Goal: Information Seeking & Learning: Understand process/instructions

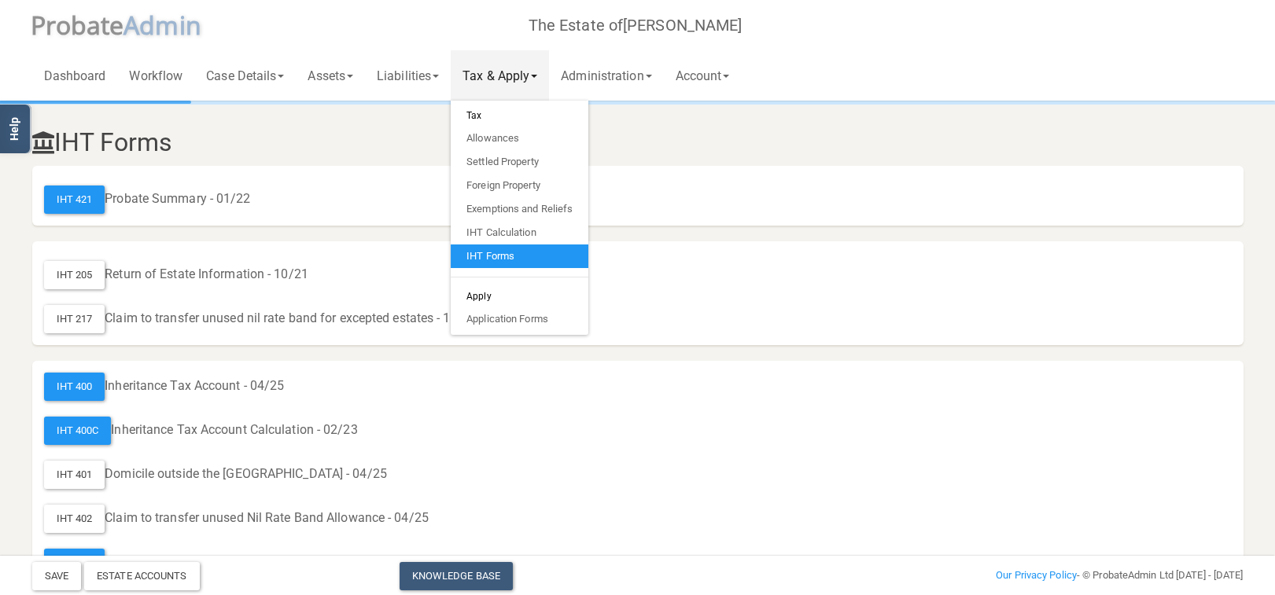
click at [492, 256] on link "IHT Forms" at bounding box center [520, 257] width 138 height 24
click at [353, 146] on h3 "IHT Forms" at bounding box center [637, 143] width 1211 height 28
click at [346, 260] on div "IHT 205 Return of Estate Information - 10/21 IHT 217 Claim to transfer unused n…" at bounding box center [637, 293] width 1211 height 104
click at [503, 72] on link "Tax & Apply" at bounding box center [500, 75] width 98 height 50
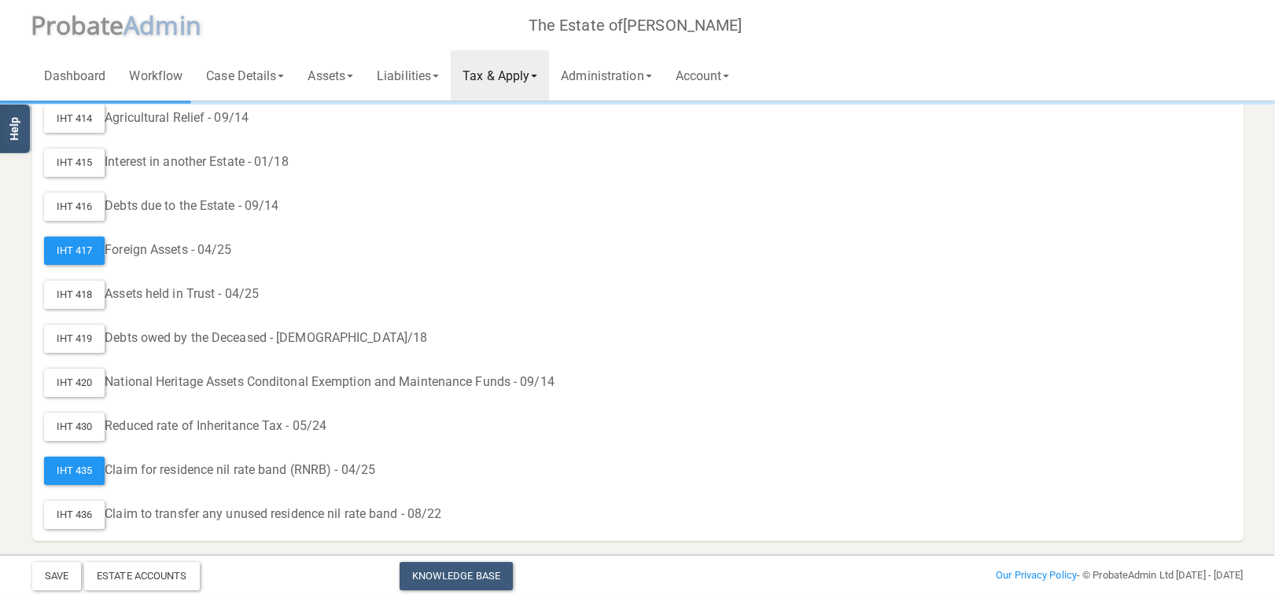
scroll to position [993, 0]
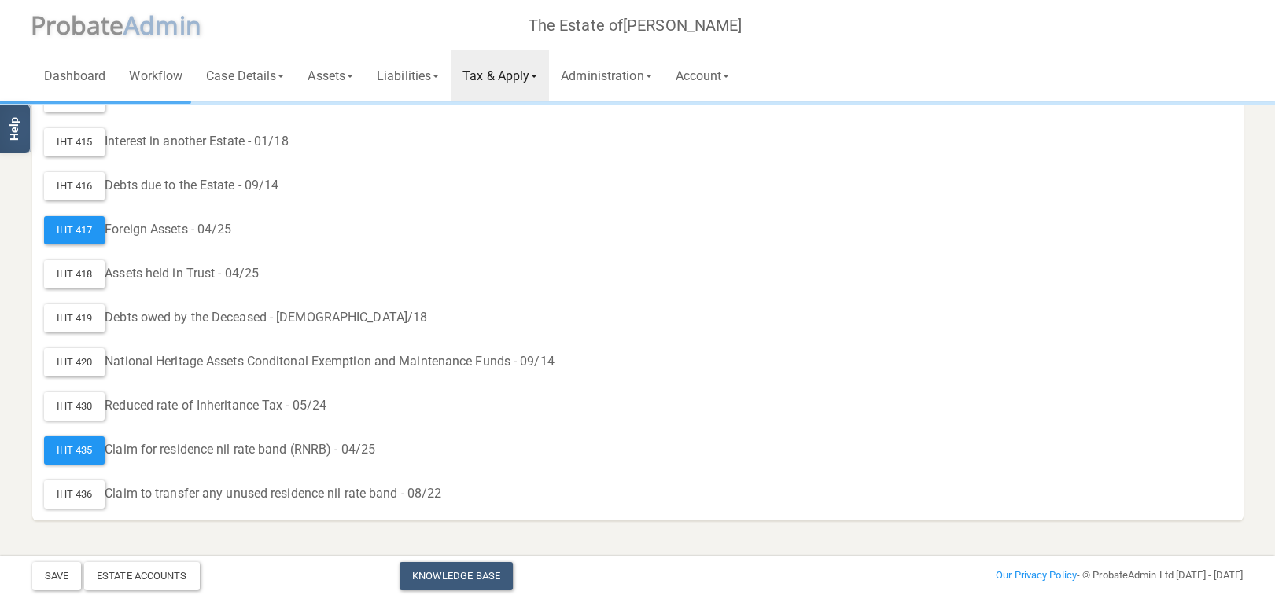
drag, startPoint x: 529, startPoint y: 72, endPoint x: 518, endPoint y: 69, distance: 10.7
click at [524, 72] on link "Tax & Apply" at bounding box center [500, 75] width 98 height 50
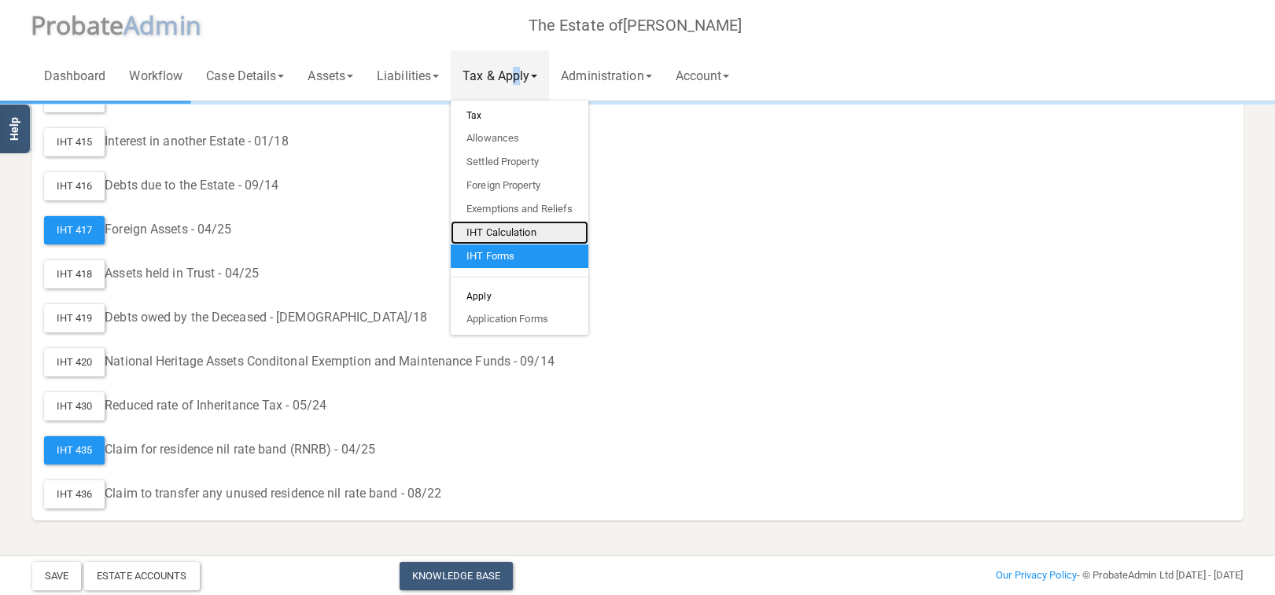
click at [521, 230] on link "IHT Calculation" at bounding box center [520, 233] width 138 height 24
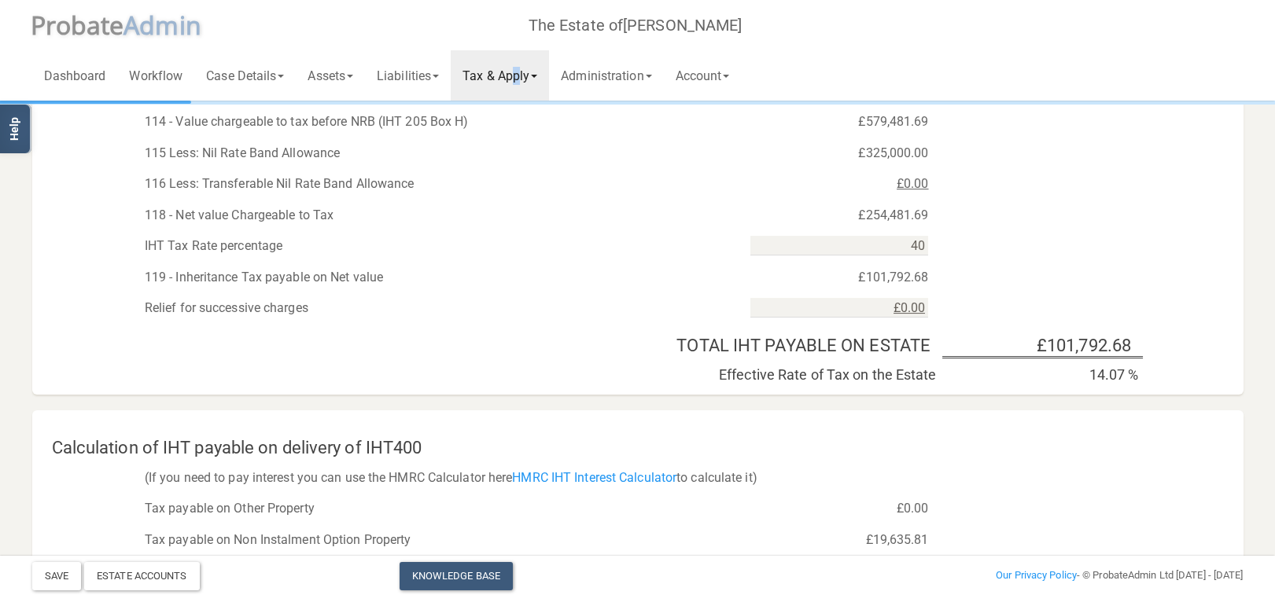
scroll to position [897, 0]
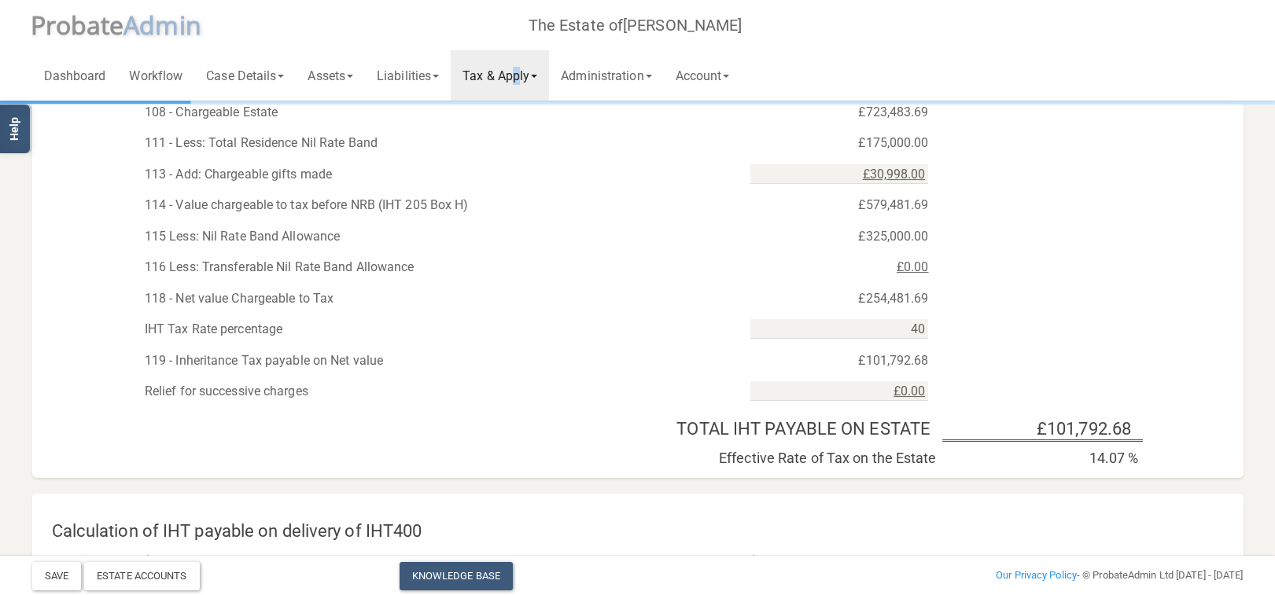
click at [527, 79] on link "Tax & Apply" at bounding box center [500, 75] width 98 height 50
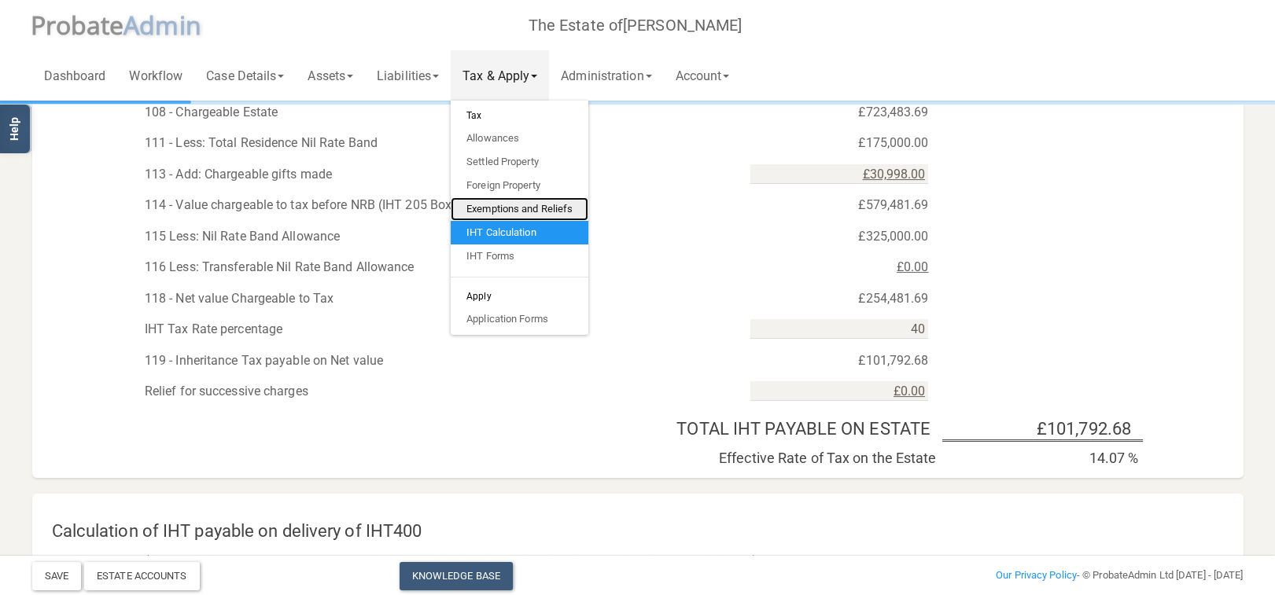
click at [542, 205] on link "Exemptions and Reliefs" at bounding box center [520, 209] width 138 height 24
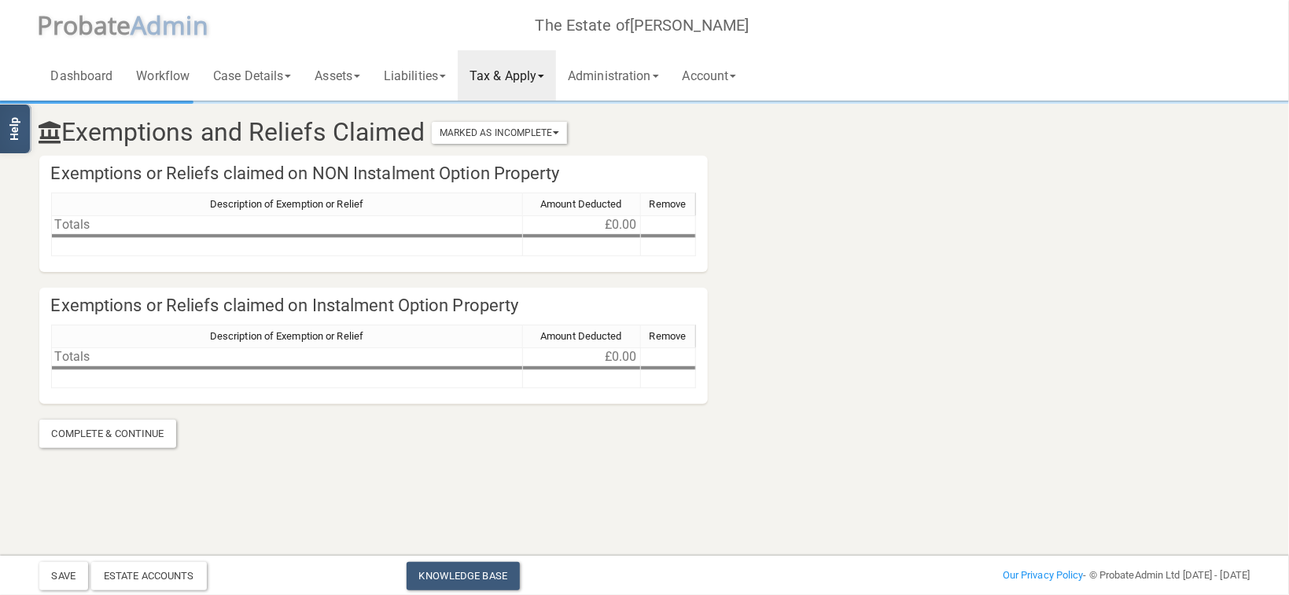
click at [527, 71] on link "Tax & Apply" at bounding box center [507, 75] width 98 height 50
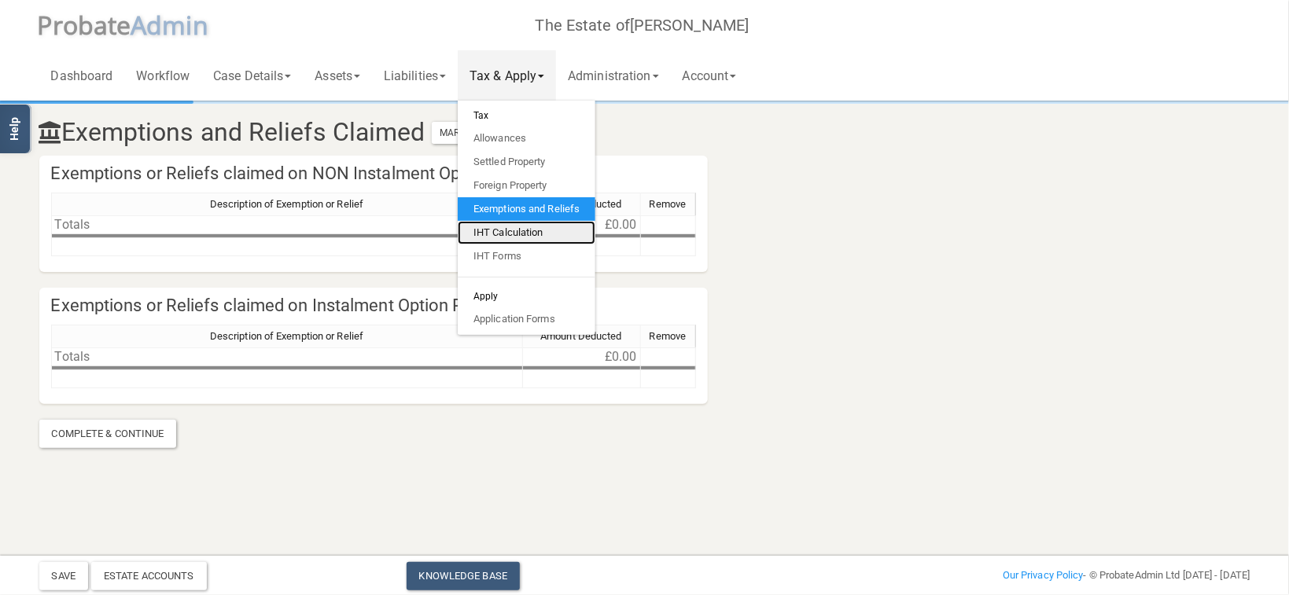
click at [528, 235] on link "IHT Calculation" at bounding box center [527, 233] width 138 height 24
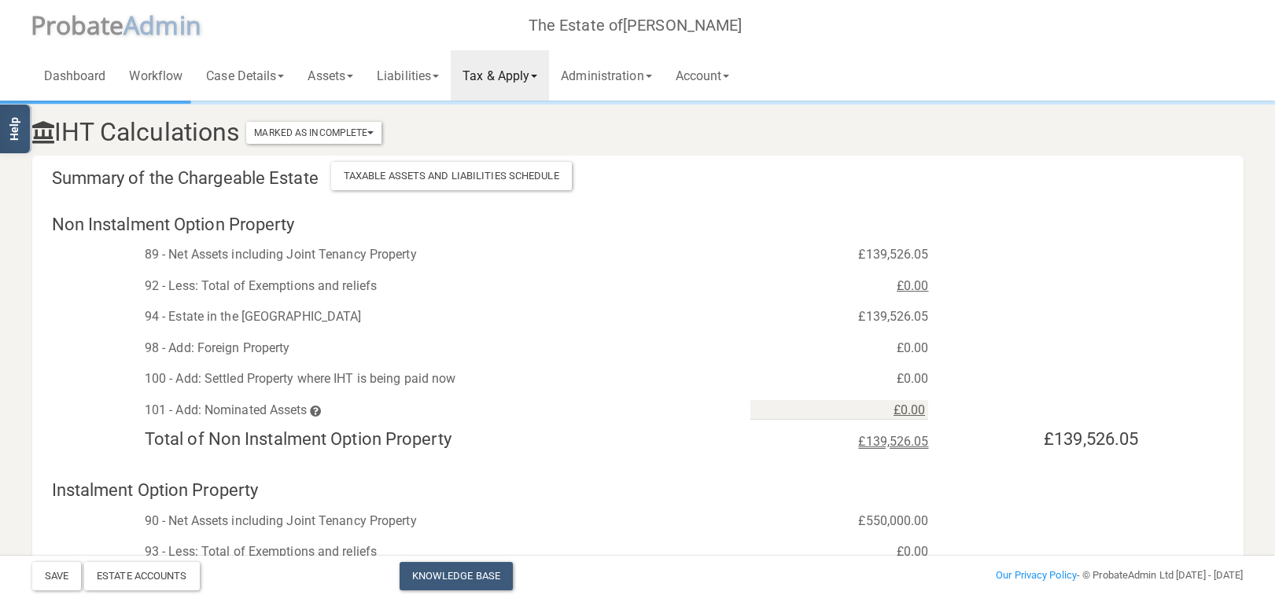
drag, startPoint x: 521, startPoint y: 79, endPoint x: 540, endPoint y: 371, distance: 293.2
click at [521, 79] on link "Tax & Apply" at bounding box center [500, 75] width 98 height 50
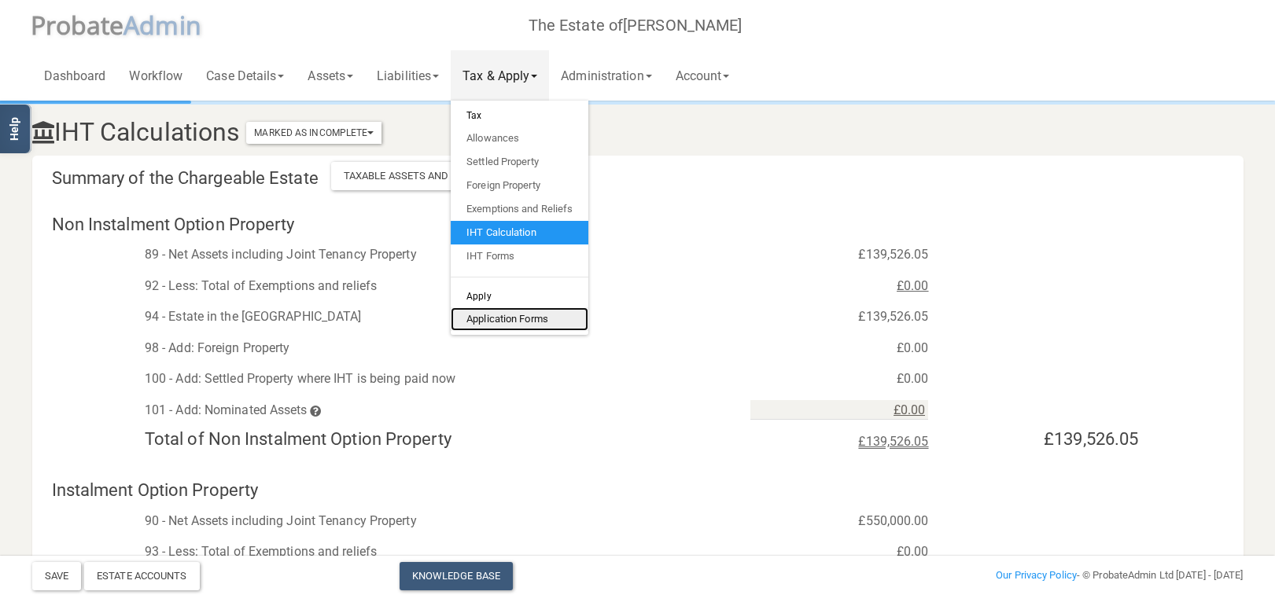
click at [527, 313] on link "Application Forms" at bounding box center [520, 320] width 138 height 24
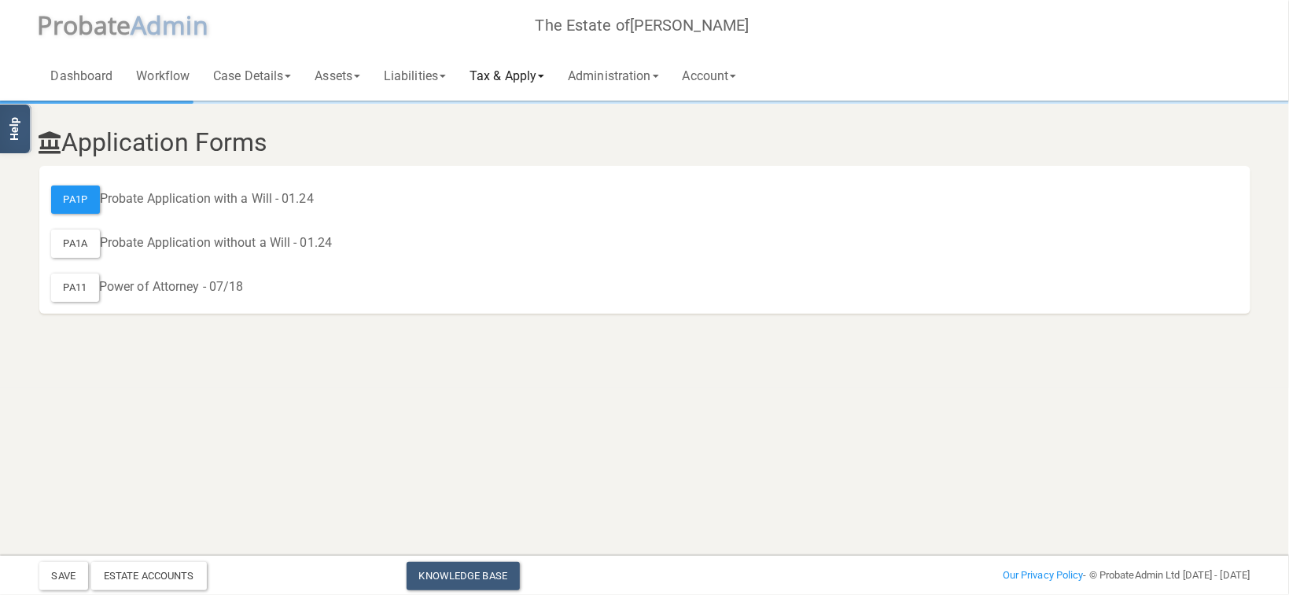
click at [529, 74] on link "Tax & Apply" at bounding box center [507, 75] width 98 height 50
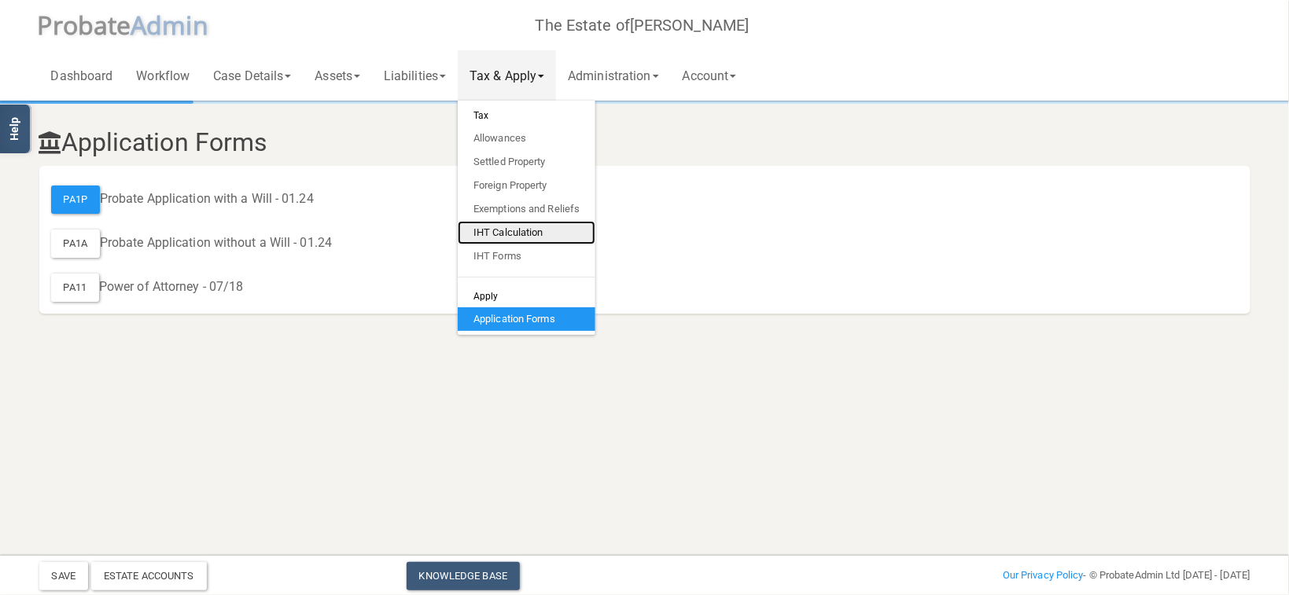
click at [527, 238] on link "IHT Calculation" at bounding box center [527, 233] width 138 height 24
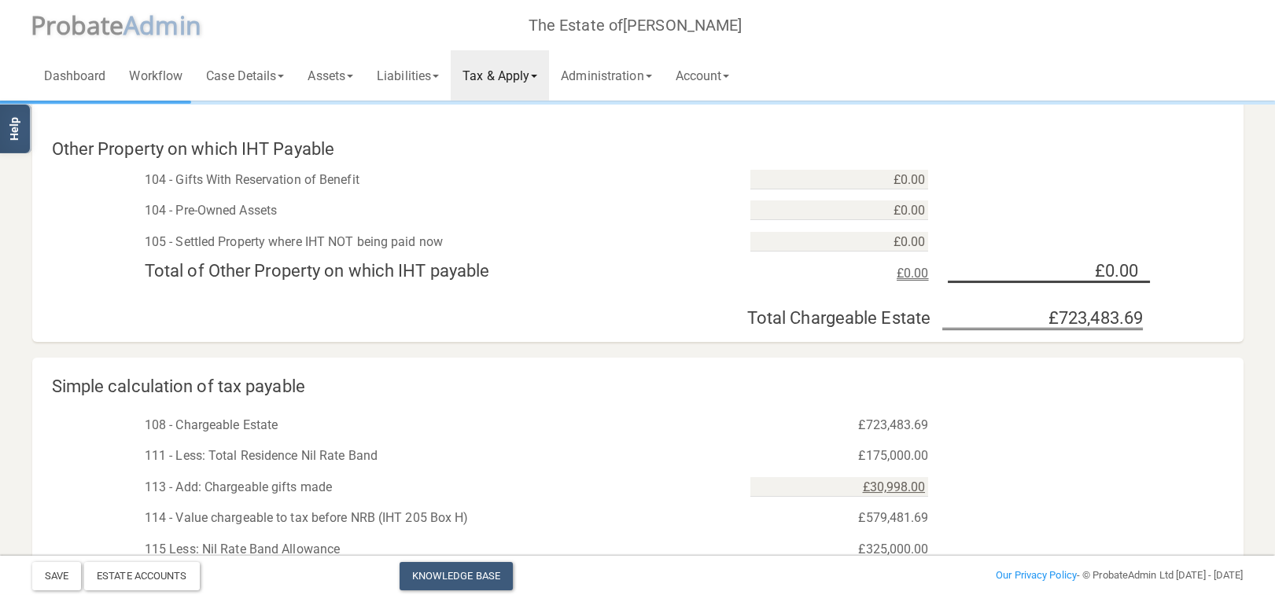
scroll to position [584, 0]
